Goal: Information Seeking & Learning: Learn about a topic

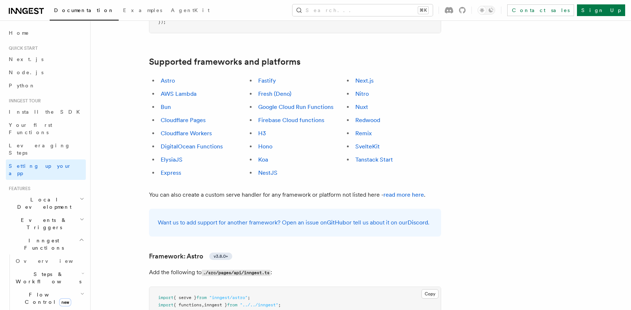
scroll to position [419, 0]
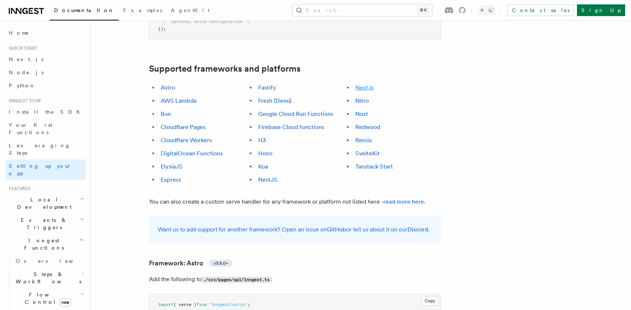
click at [363, 84] on link "Next.js" at bounding box center [364, 87] width 18 height 7
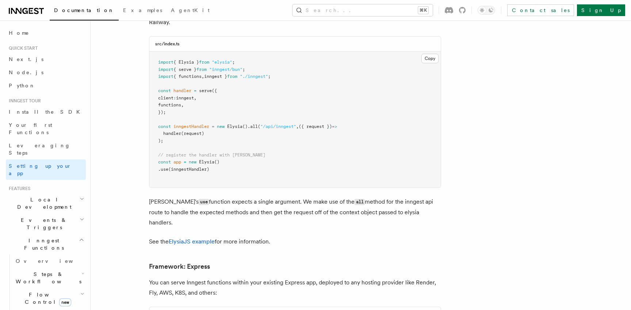
scroll to position [1707, 0]
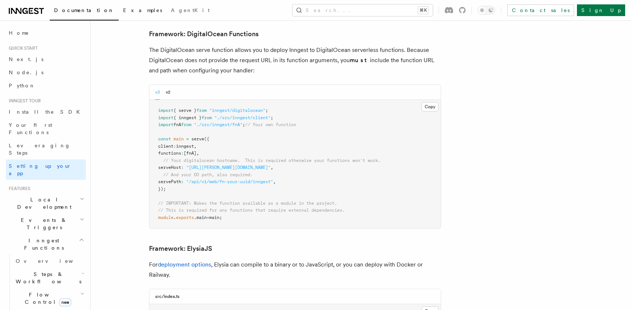
click at [123, 8] on span "Examples" at bounding box center [142, 10] width 39 height 6
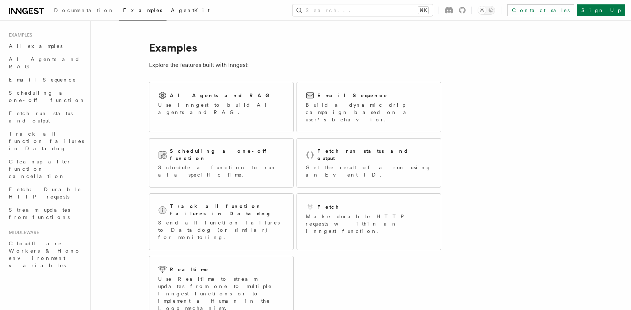
click at [171, 12] on span "AgentKit" at bounding box center [190, 10] width 39 height 6
click at [204, 96] on h2 "AI Agents and RAG" at bounding box center [222, 95] width 104 height 7
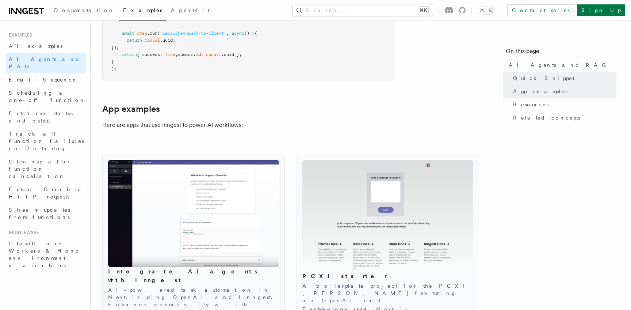
scroll to position [683, 0]
